Goal: Task Accomplishment & Management: Use online tool/utility

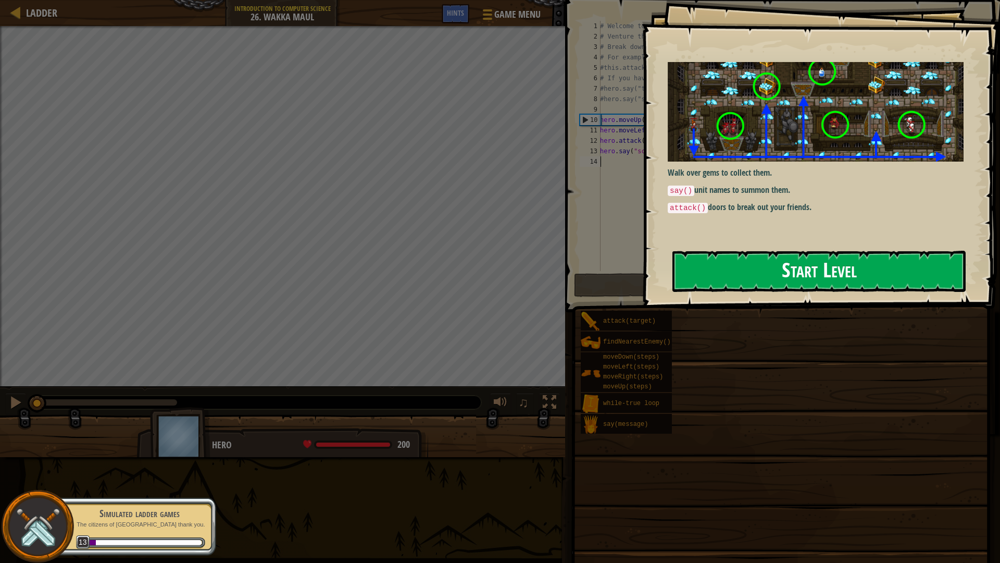
click at [726, 261] on button "Start Level" at bounding box center [819, 271] width 293 height 41
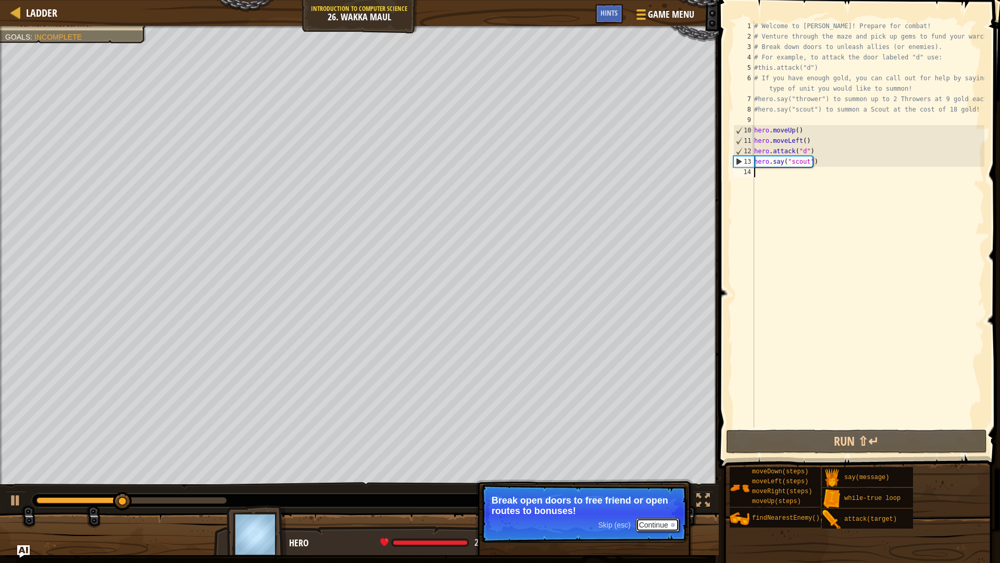
click at [653, 527] on button "Continue" at bounding box center [657, 525] width 43 height 14
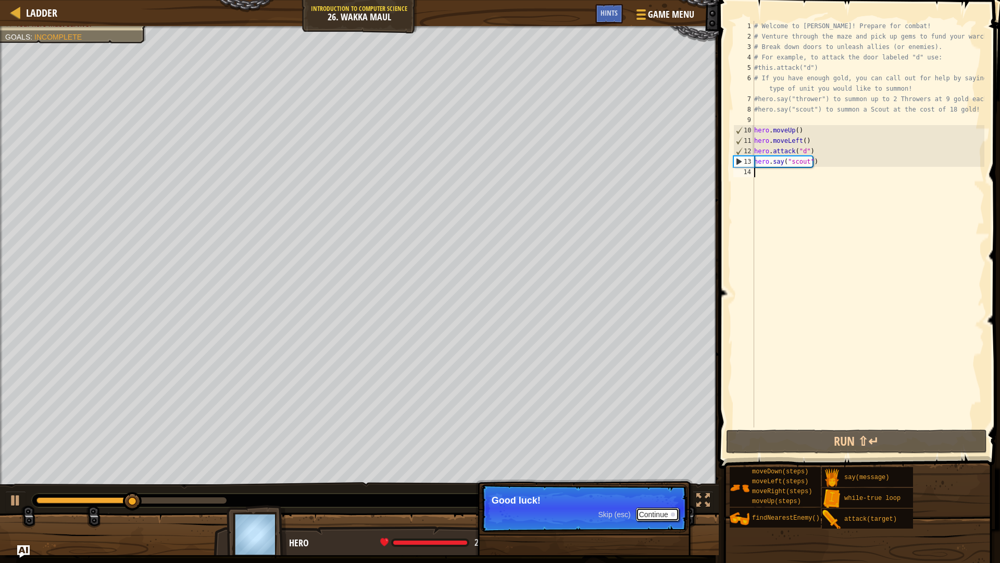
click at [653, 512] on button "Continue" at bounding box center [657, 514] width 43 height 14
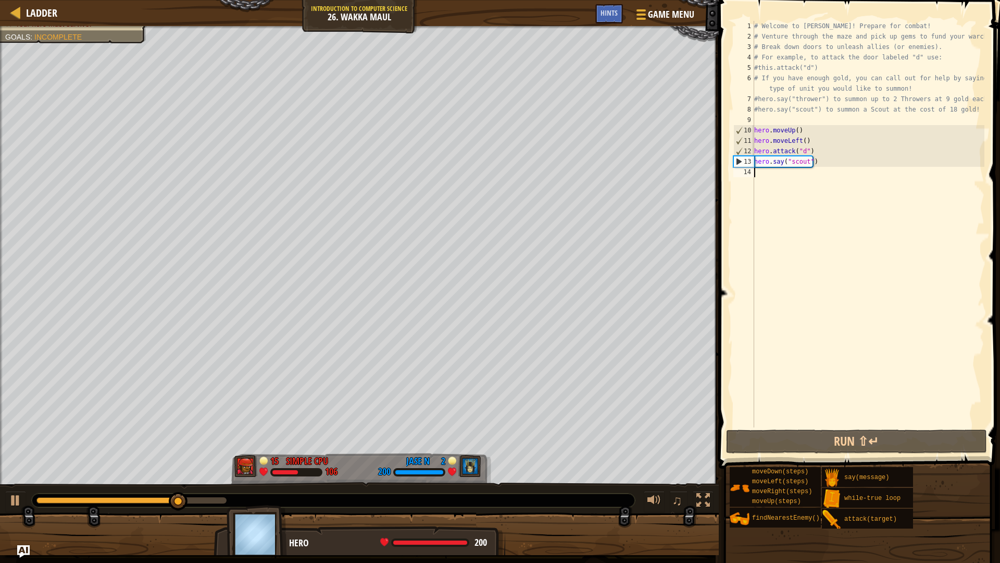
scroll to position [5, 0]
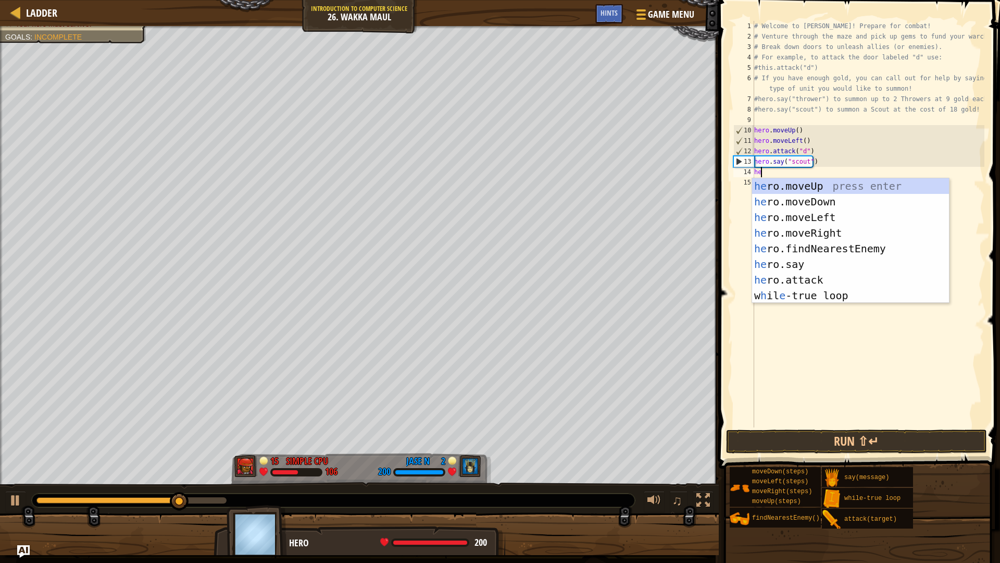
type textarea "hero"
click at [821, 211] on div "hero .moveUp press enter hero .moveDown press enter hero .moveLeft press enter …" at bounding box center [850, 256] width 197 height 156
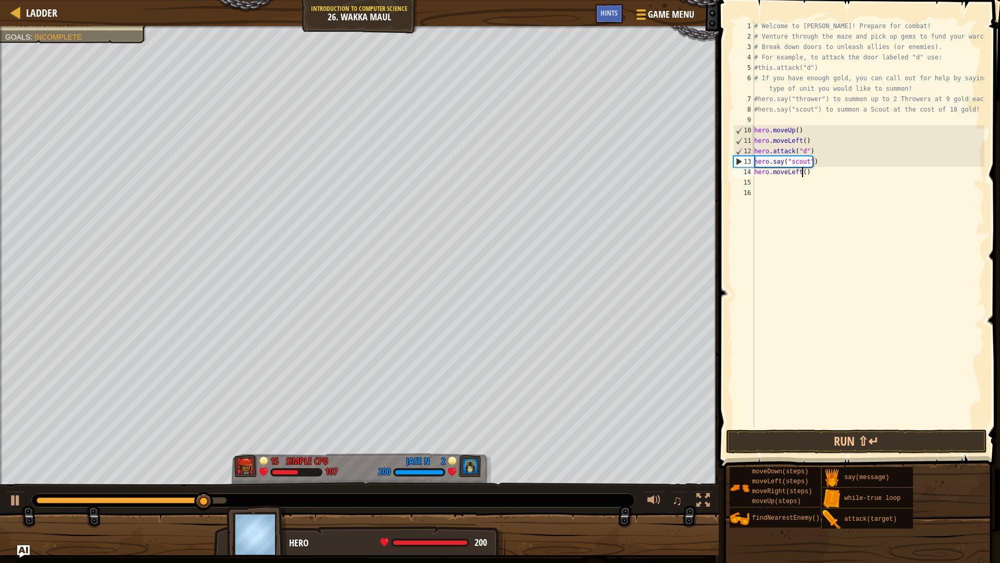
click at [802, 174] on div "# Welcome to Wakka Maul! Prepare for combat! # Venture through the maze and pic…" at bounding box center [868, 234] width 232 height 427
type textarea "hero.moveLeft(1)"
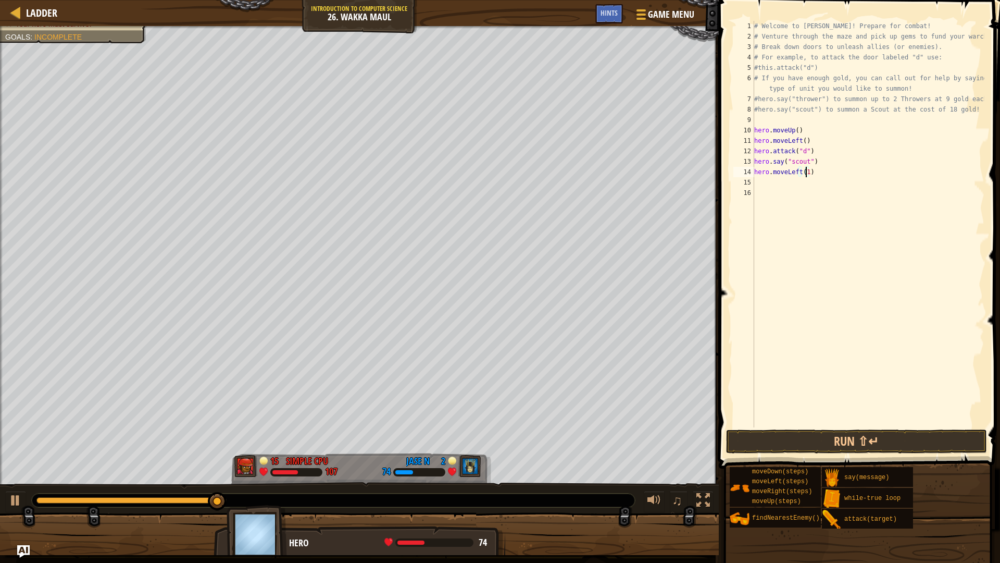
click at [790, 179] on div "# Welcome to Wakka Maul! Prepare for combat! # Venture through the maze and pic…" at bounding box center [868, 234] width 232 height 427
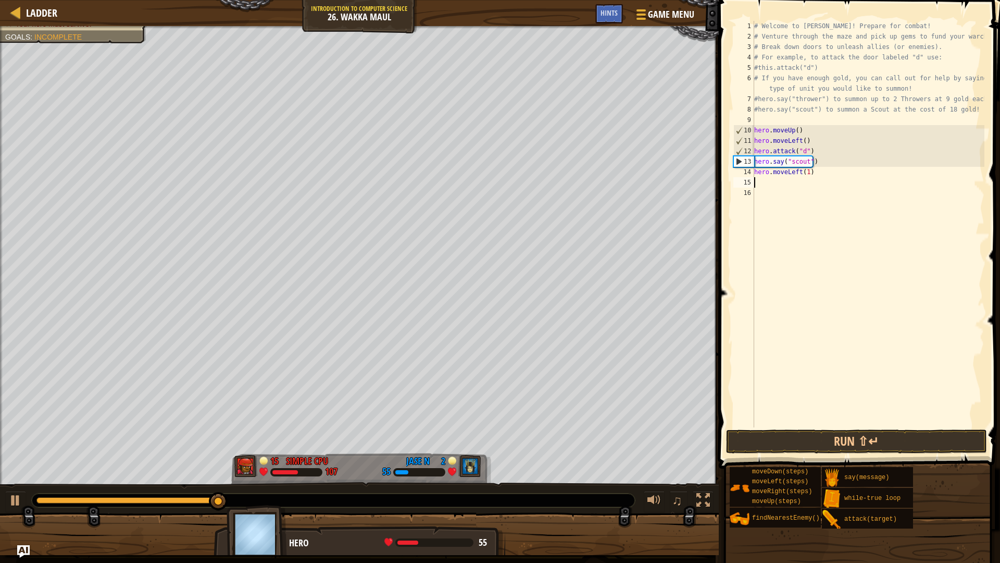
scroll to position [5, 0]
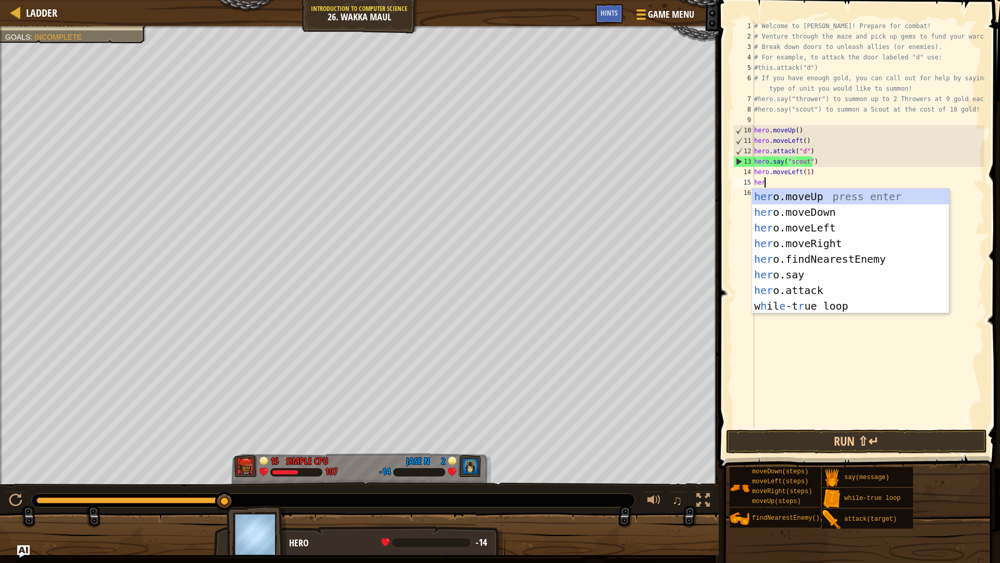
type textarea "hero"
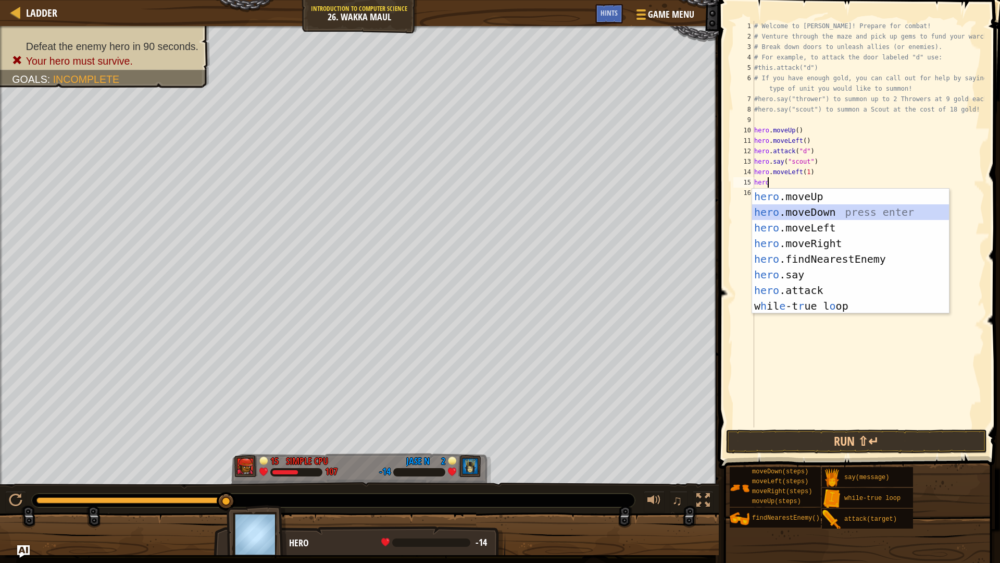
click at [809, 211] on div "hero .moveUp press enter hero .moveDown press enter hero .moveLeft press enter …" at bounding box center [850, 267] width 197 height 156
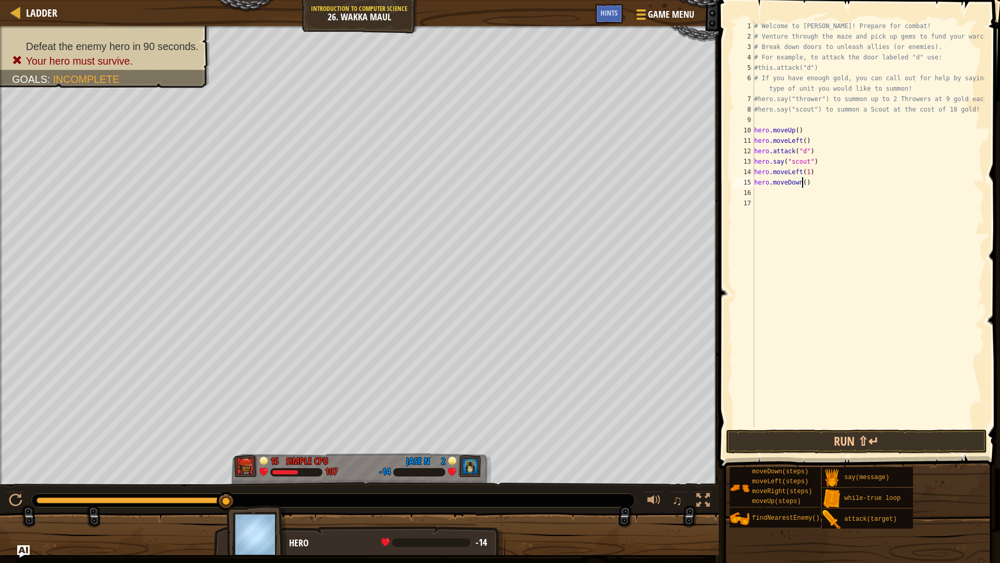
click at [801, 183] on div "# Welcome to Wakka Maul! Prepare for combat! # Venture through the maze and pic…" at bounding box center [868, 234] width 232 height 427
type textarea "hero.moveDown(2)"
click at [858, 437] on button "Run ⇧↵" at bounding box center [856, 441] width 261 height 24
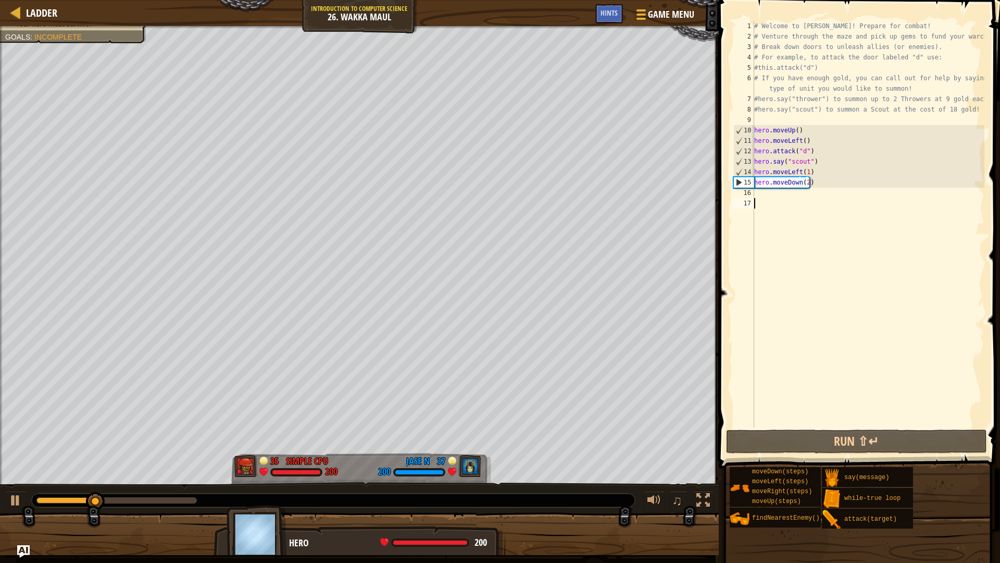
click at [800, 203] on div "# Welcome to Wakka Maul! Prepare for combat! # Venture through the maze and pic…" at bounding box center [868, 234] width 232 height 427
click at [803, 197] on div "# Welcome to Wakka Maul! Prepare for combat! # Venture through the maze and pic…" at bounding box center [868, 234] width 232 height 427
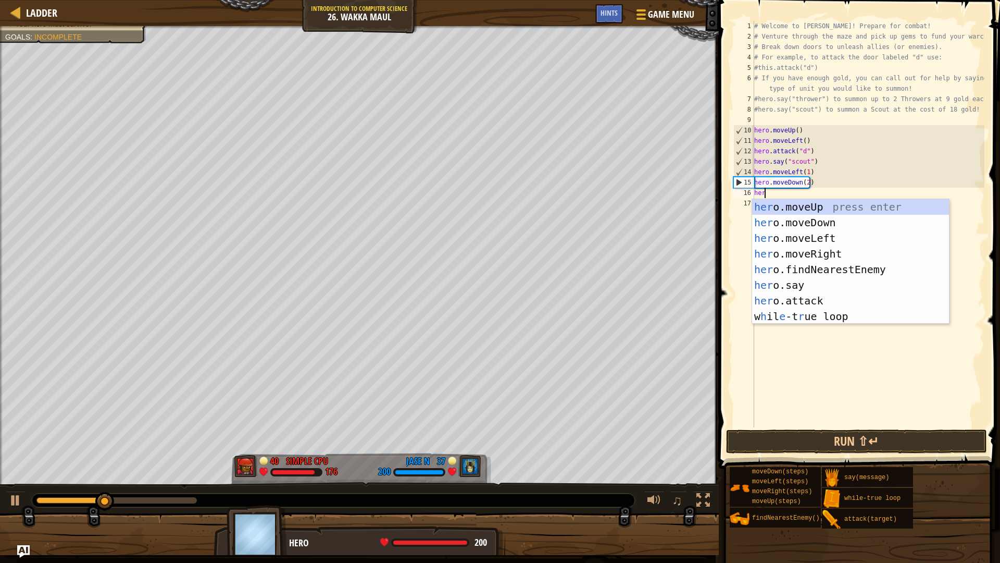
type textarea "hero"
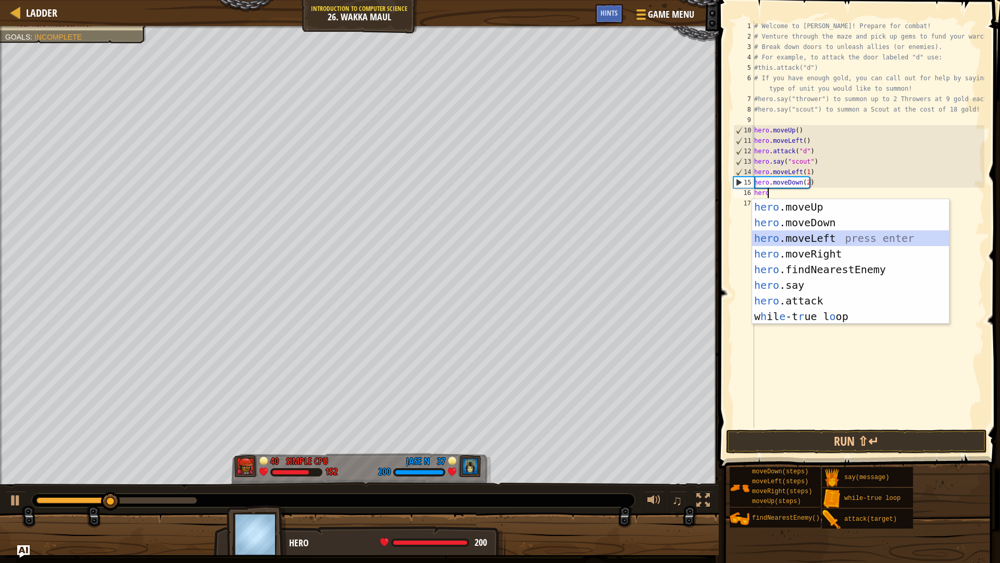
click at [797, 232] on div "hero .moveUp press enter hero .moveDown press enter hero .moveLeft press enter …" at bounding box center [850, 277] width 197 height 156
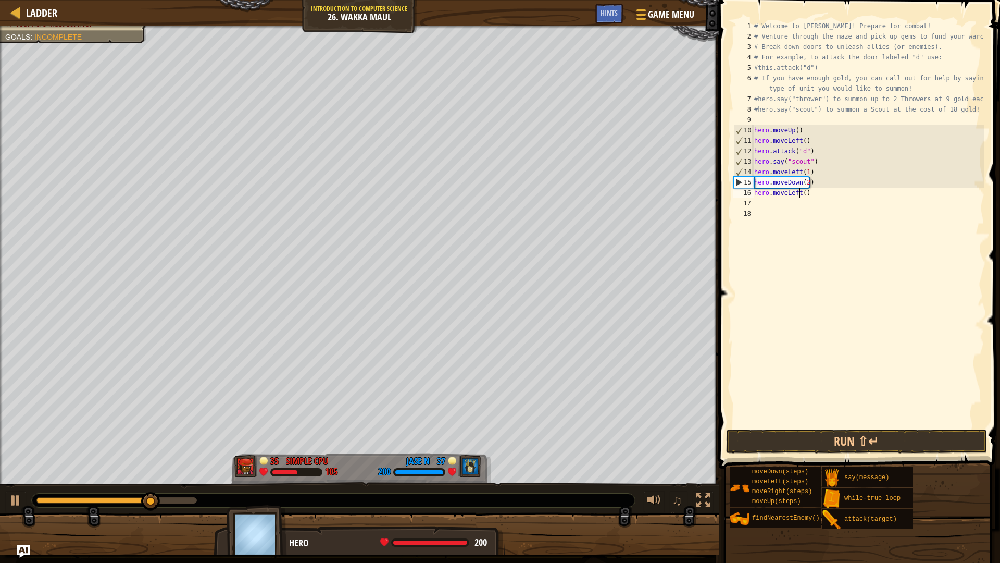
click at [800, 190] on div "# Welcome to Wakka Maul! Prepare for combat! # Venture through the maze and pic…" at bounding box center [868, 234] width 232 height 427
click at [802, 192] on div "# Welcome to Wakka Maul! Prepare for combat! # Venture through the maze and pic…" at bounding box center [868, 234] width 232 height 427
type textarea "hero.moveLeft(3)"
click at [791, 205] on div "# Welcome to Wakka Maul! Prepare for combat! # Venture through the maze and pic…" at bounding box center [868, 234] width 232 height 427
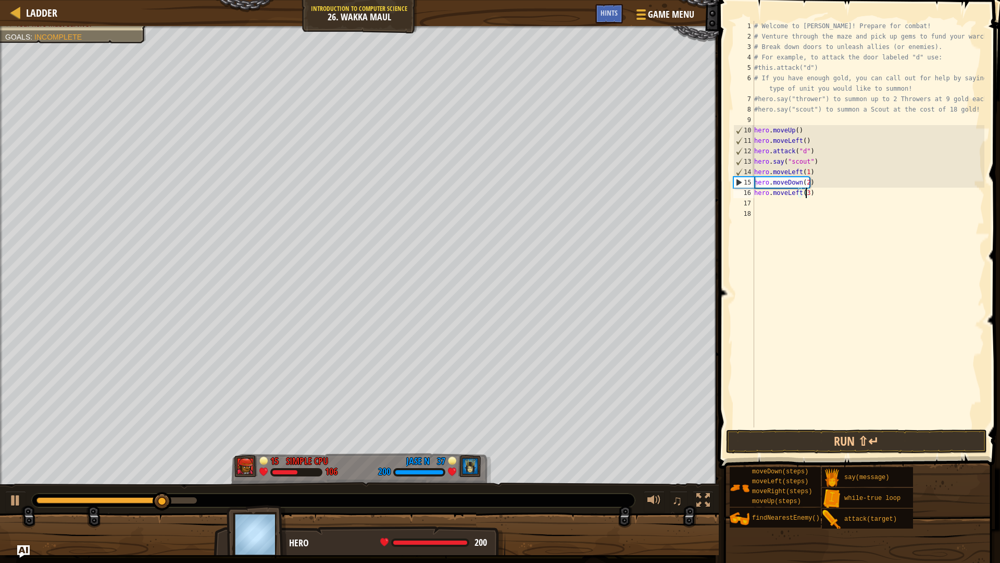
scroll to position [5, 0]
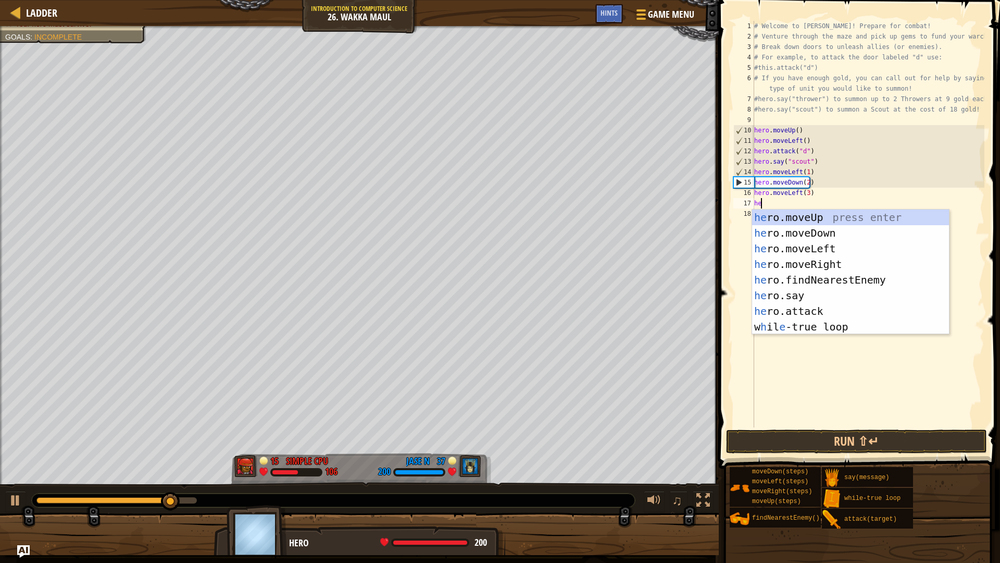
type textarea "hero"
click at [840, 220] on div "hero .moveUp press enter hero .moveDown press enter hero .moveLeft press enter …" at bounding box center [850, 287] width 197 height 156
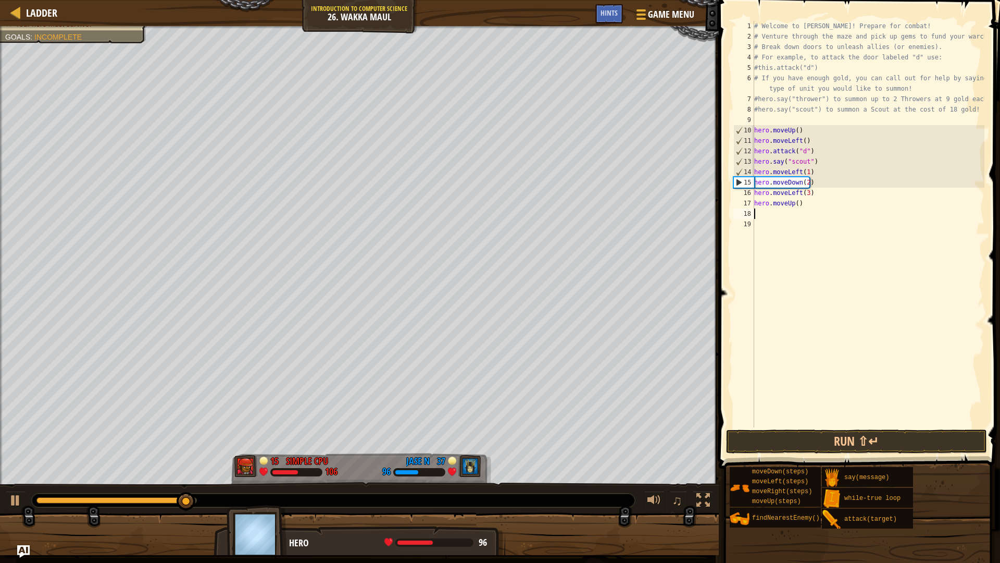
click at [795, 202] on div "# Welcome to Wakka Maul! Prepare for combat! # Venture through the maze and pic…" at bounding box center [868, 234] width 232 height 427
type textarea "hero.moveUp(1)"
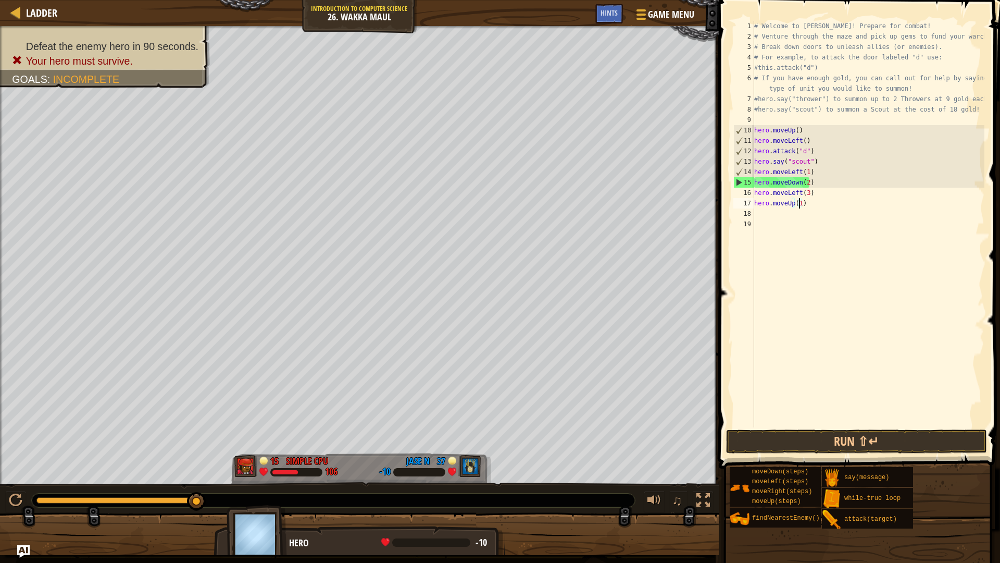
scroll to position [5, 3]
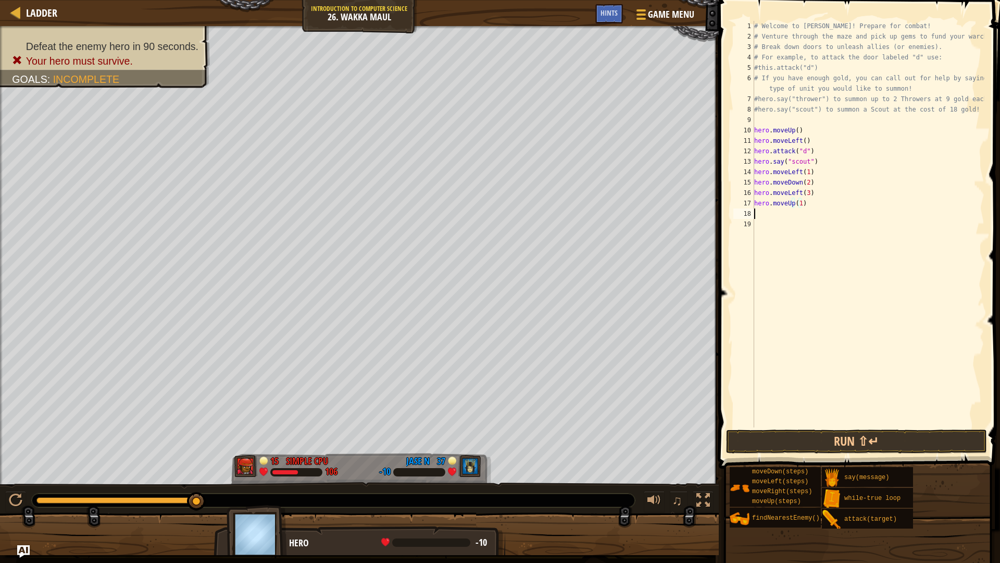
click at [782, 213] on div "# Welcome to Wakka Maul! Prepare for combat! # Venture through the maze and pic…" at bounding box center [868, 234] width 232 height 427
click at [785, 224] on div "hero. at tack press enter hero.findNe a res t Enemy press enter" at bounding box center [850, 251] width 197 height 63
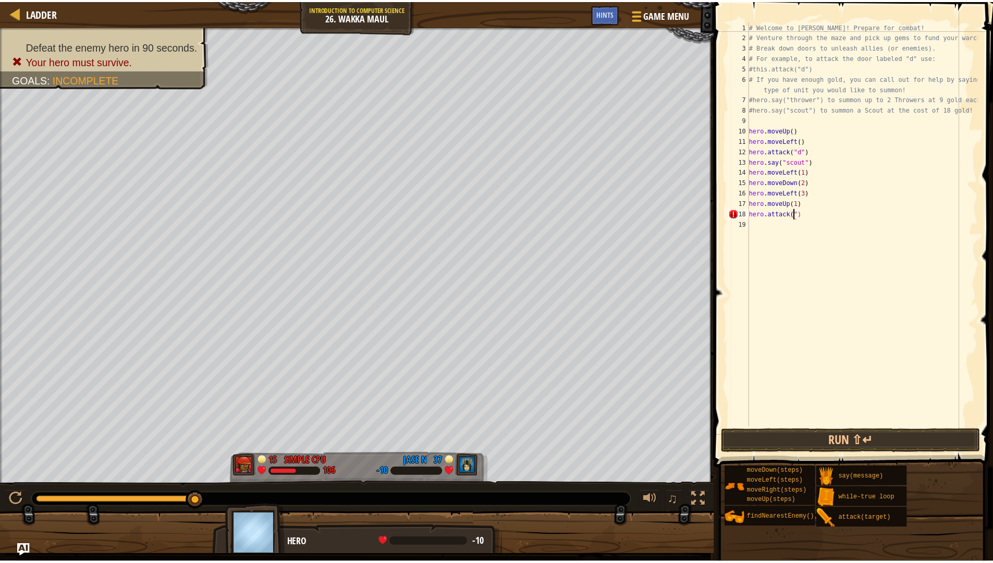
scroll to position [5, 4]
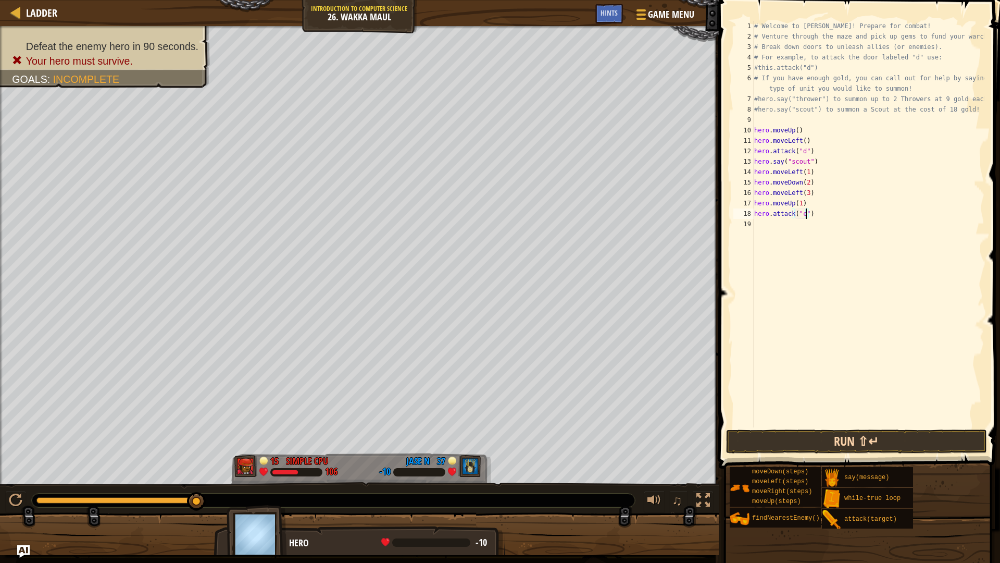
type textarea "hero.attack("c")"
click at [914, 439] on button "Run ⇧↵" at bounding box center [856, 441] width 261 height 24
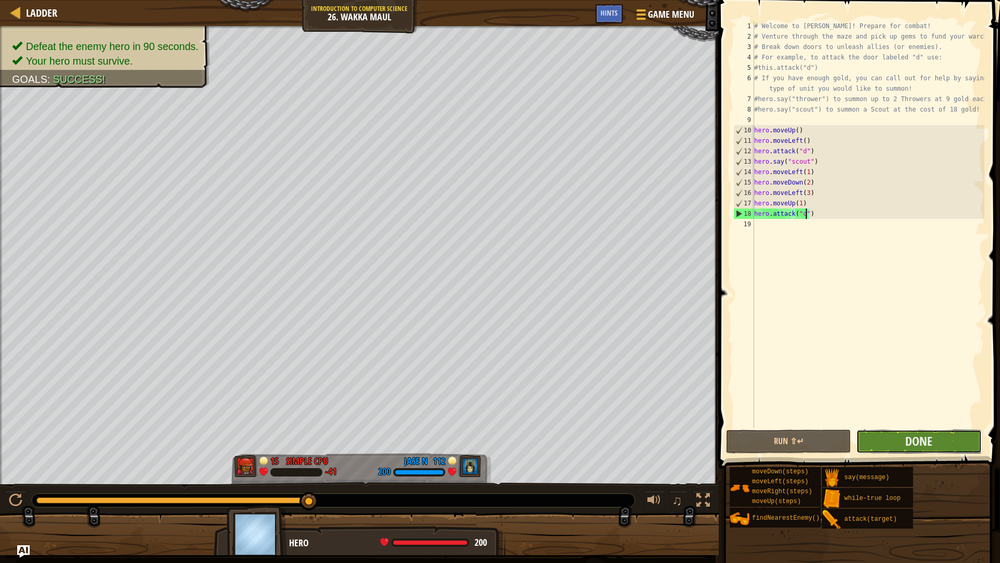
click at [938, 436] on button "Done" at bounding box center [919, 441] width 125 height 24
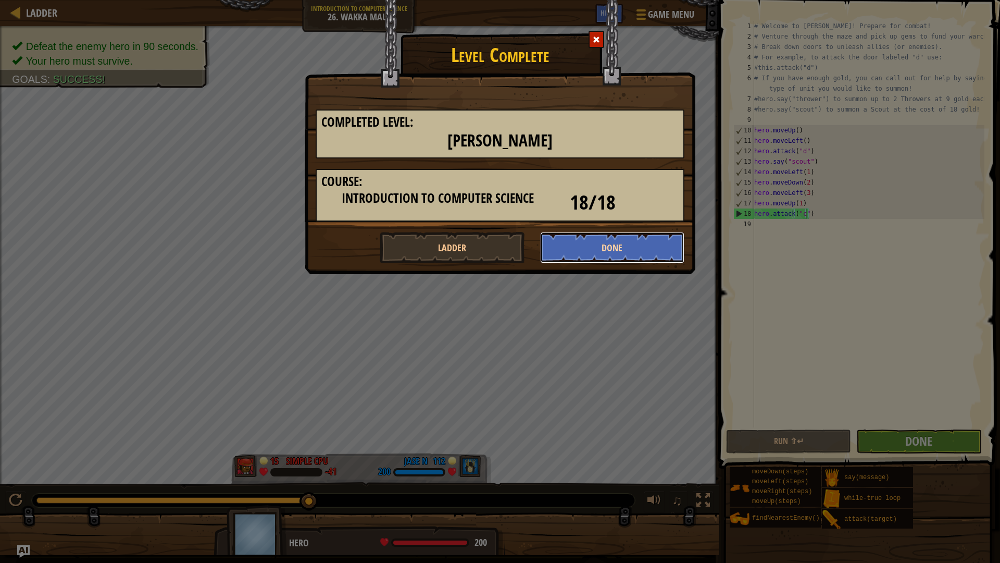
click at [649, 242] on button "Done" at bounding box center [612, 247] width 145 height 31
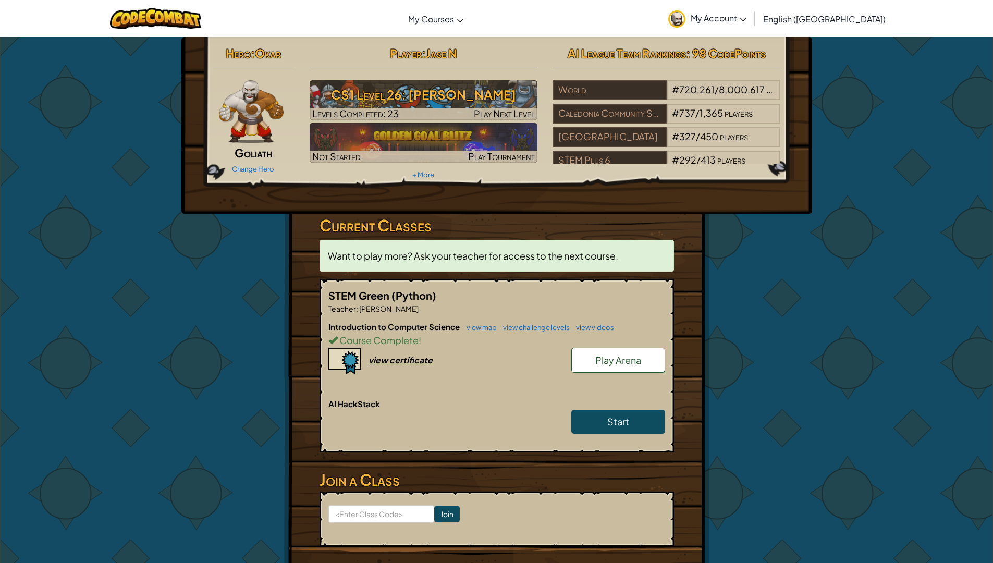
click at [624, 358] on span "Play Arena" at bounding box center [618, 360] width 46 height 12
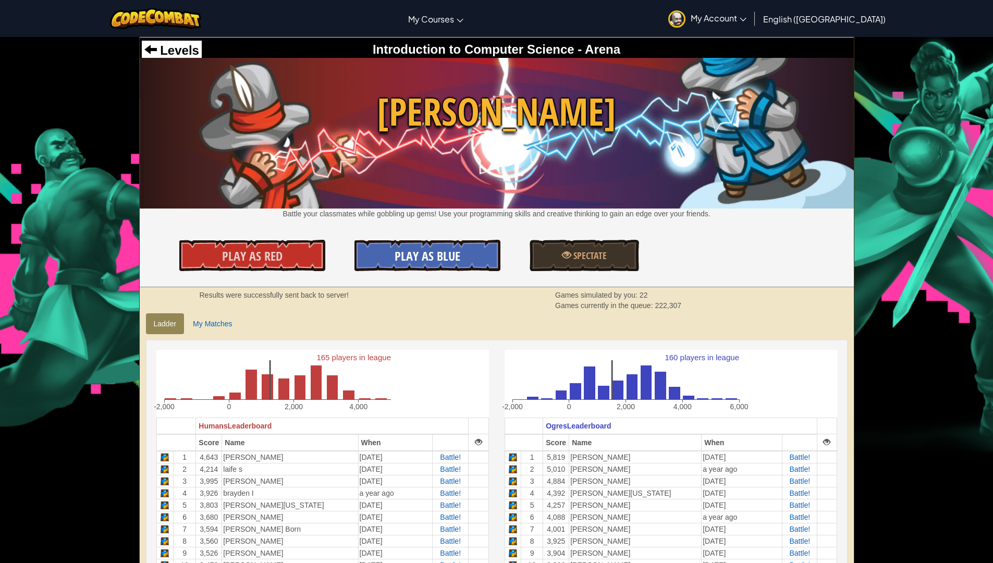
click at [448, 244] on link "Play As Blue" at bounding box center [427, 255] width 146 height 31
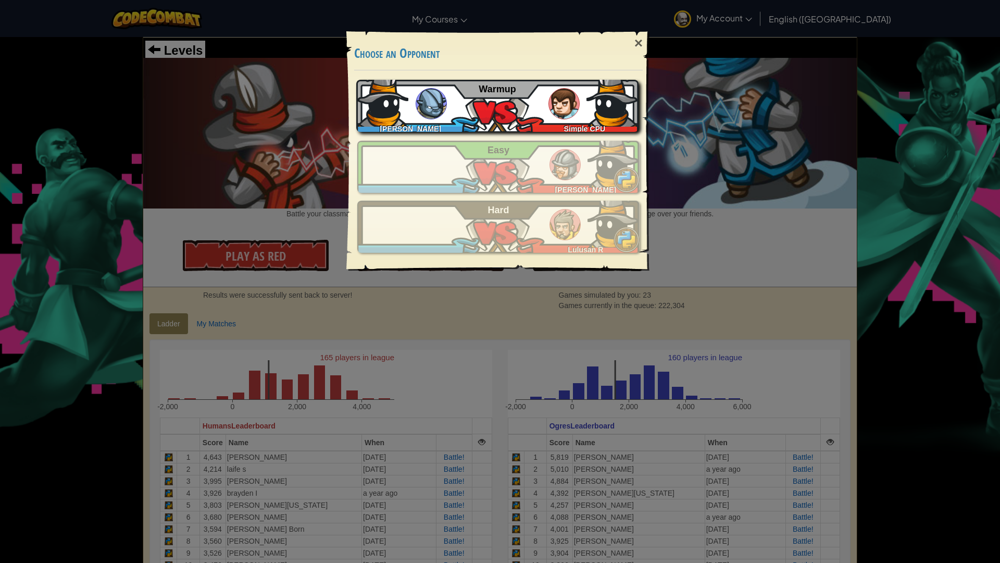
click at [495, 100] on div "Jase Napper Simple CPU Warmup" at bounding box center [497, 106] width 282 height 52
